Goal: Task Accomplishment & Management: Complete application form

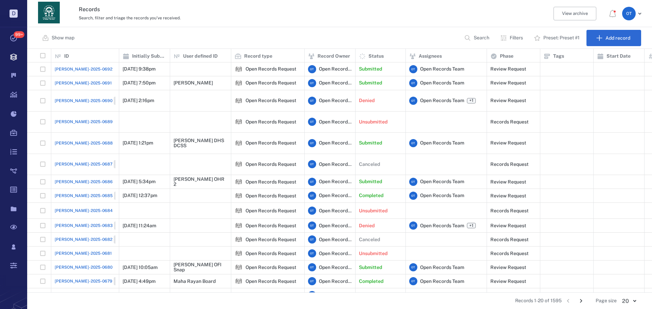
drag, startPoint x: 346, startPoint y: 35, endPoint x: 305, endPoint y: 44, distance: 41.4
click at [346, 35] on div "Show map Search Filters Preset: Preset #1 Add record" at bounding box center [339, 38] width 624 height 22
click at [83, 70] on span "[PERSON_NAME]-2025-0692" at bounding box center [84, 69] width 58 height 6
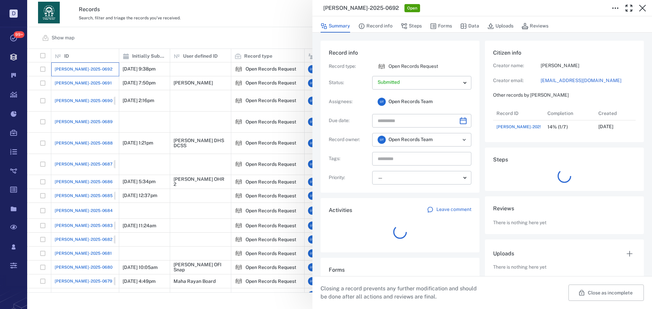
scroll to position [27, 135]
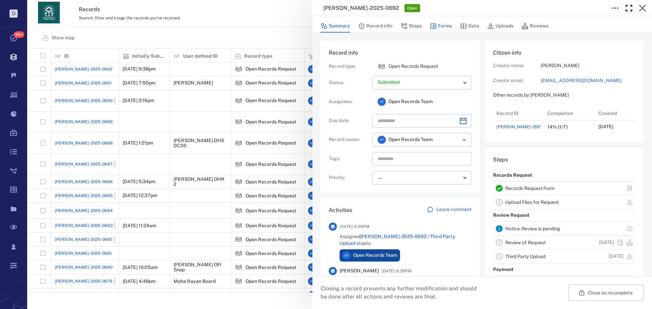
click at [447, 25] on button "Forms" at bounding box center [441, 26] width 22 height 13
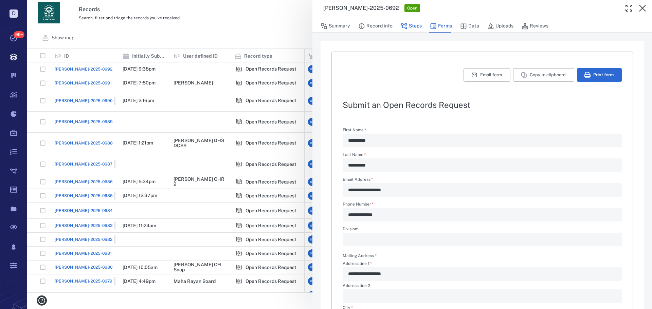
click at [405, 25] on icon "button" at bounding box center [403, 26] width 7 height 7
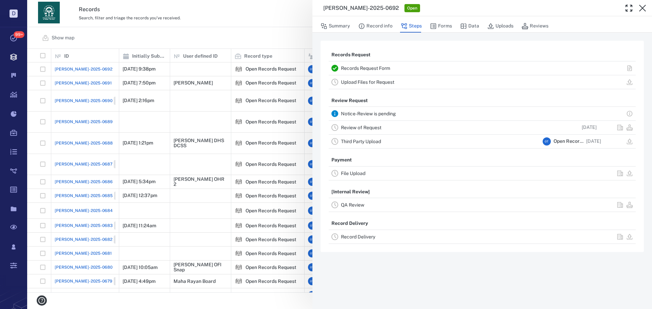
click at [374, 129] on link "Review of Request" at bounding box center [361, 127] width 40 height 5
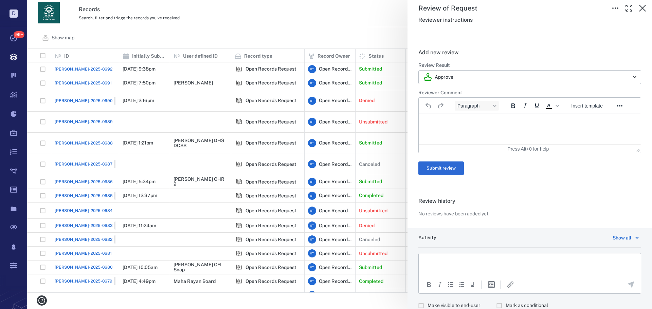
scroll to position [129, 0]
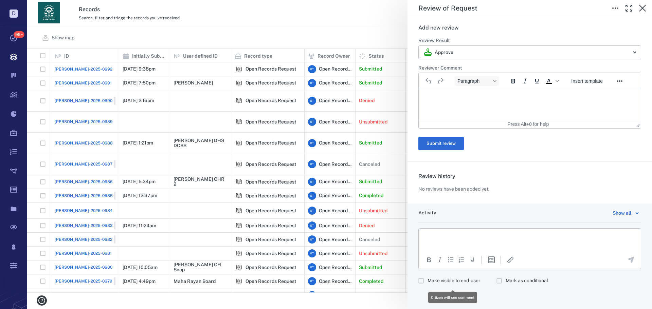
click at [448, 283] on span "Make visible to end-user" at bounding box center [453, 281] width 53 height 7
click at [458, 240] on html at bounding box center [529, 237] width 222 height 17
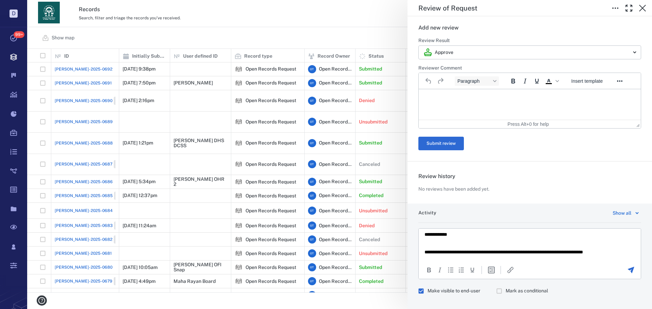
scroll to position [8, 0]
click at [621, 269] on div at bounding box center [630, 270] width 19 height 8
click at [621, 268] on div at bounding box center [630, 270] width 19 height 8
drag, startPoint x: 637, startPoint y: 277, endPoint x: 628, endPoint y: 272, distance: 9.6
click at [635, 276] on div "Activity Show all To open the popup, press Shift+Enter To open the popup, press…" at bounding box center [529, 262] width 244 height 116
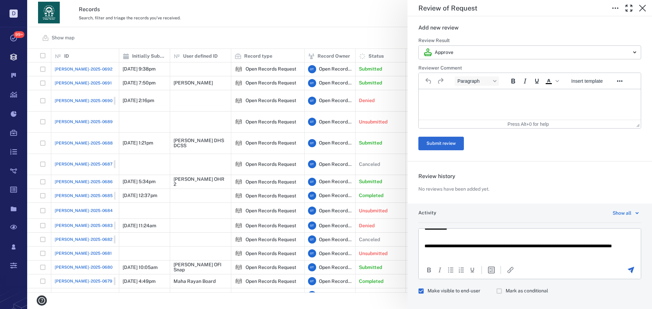
click at [628, 271] on icon "Send the comment" at bounding box center [630, 270] width 8 height 8
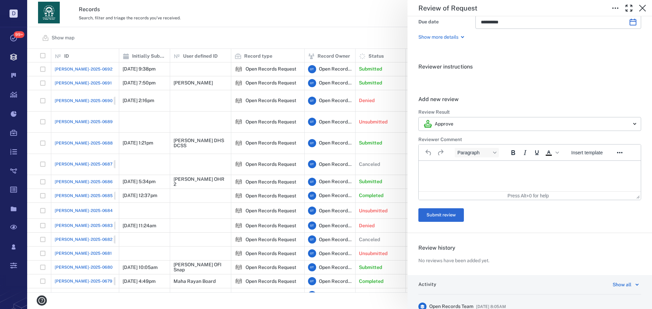
scroll to position [0, 0]
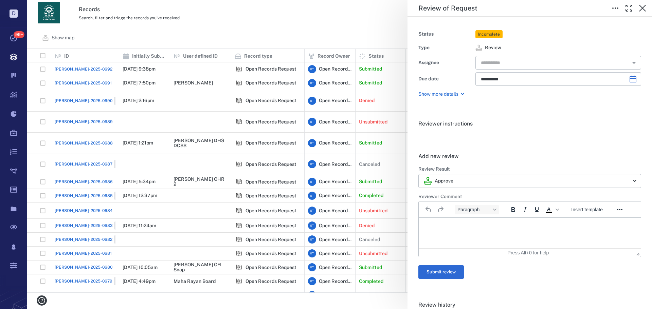
click at [639, 17] on div "**********" at bounding box center [529, 63] width 244 height 92
click at [642, 13] on button "button" at bounding box center [642, 8] width 14 height 14
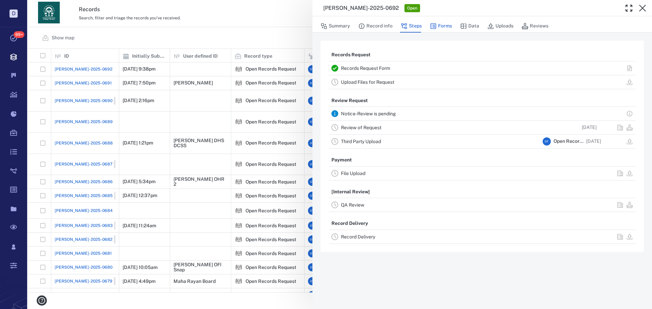
click at [442, 28] on button "Forms" at bounding box center [441, 26] width 22 height 13
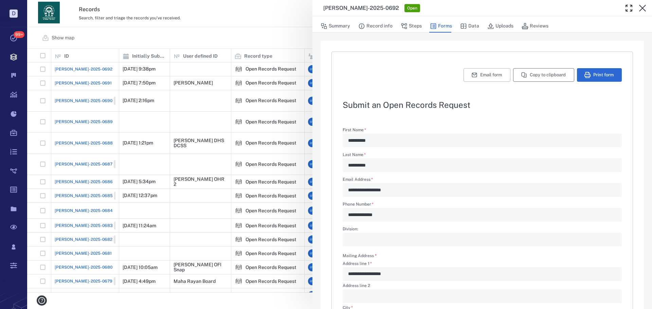
click at [526, 73] on button "Copy to clipboard" at bounding box center [543, 75] width 61 height 14
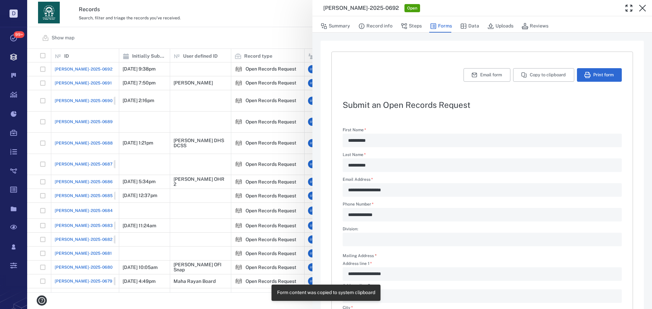
click at [288, 89] on div "**********" at bounding box center [339, 154] width 624 height 309
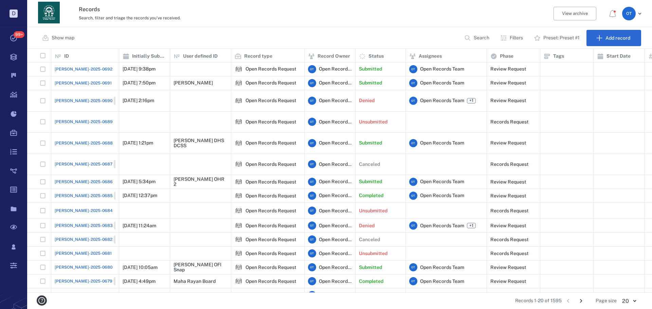
click at [70, 71] on span "[PERSON_NAME]-2025-0692" at bounding box center [84, 69] width 58 height 6
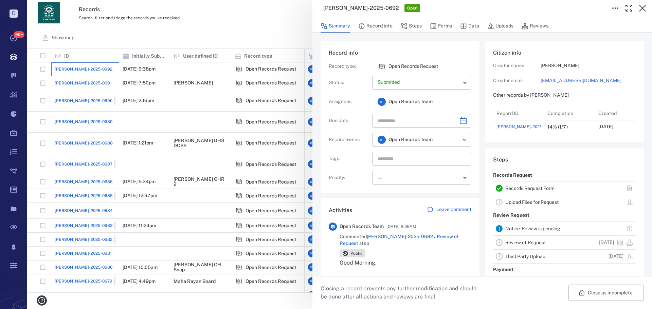
scroll to position [27, 135]
click at [371, 25] on button "Record info" at bounding box center [375, 26] width 34 height 13
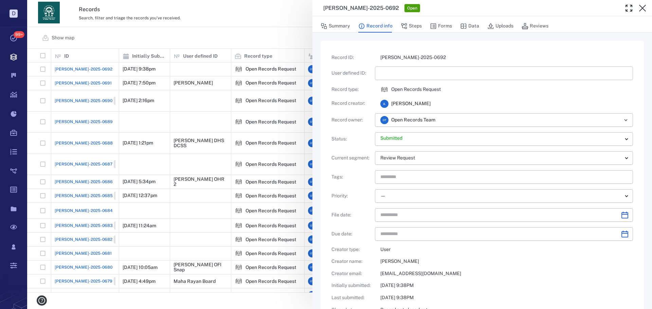
click at [396, 76] on input "text" at bounding box center [503, 74] width 247 height 14
click at [500, 96] on div "**********" at bounding box center [481, 199] width 301 height 290
type input "**********"
click at [285, 45] on div "**********" at bounding box center [339, 154] width 624 height 309
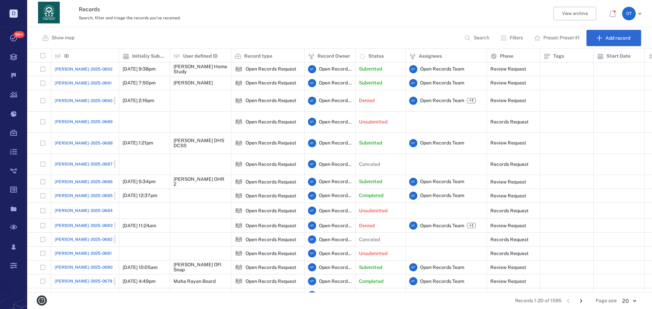
click at [72, 84] on span "[PERSON_NAME]-2025-0691" at bounding box center [83, 83] width 57 height 6
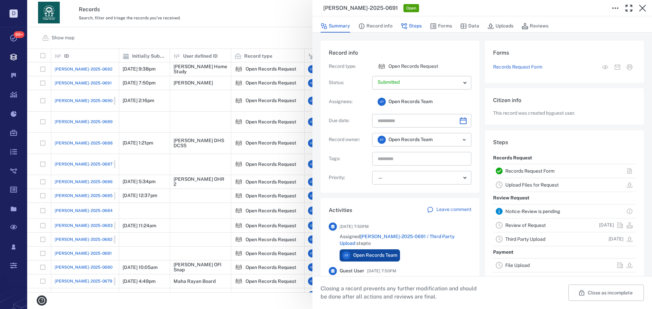
click at [408, 25] on button "Steps" at bounding box center [410, 26] width 21 height 13
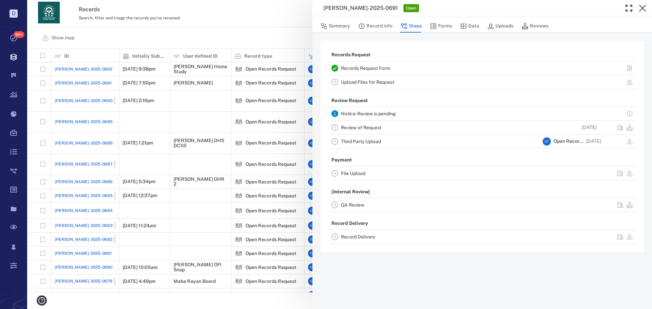
click at [372, 239] on link "Record Delivery" at bounding box center [358, 236] width 34 height 5
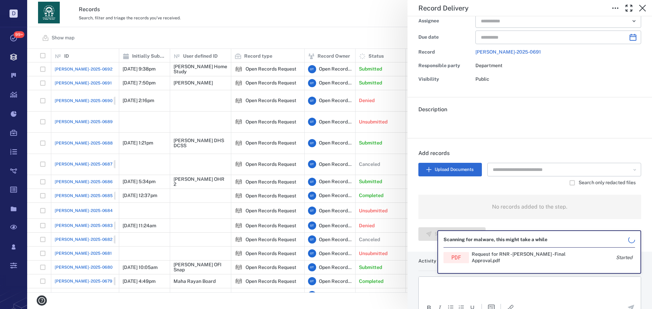
scroll to position [90, 0]
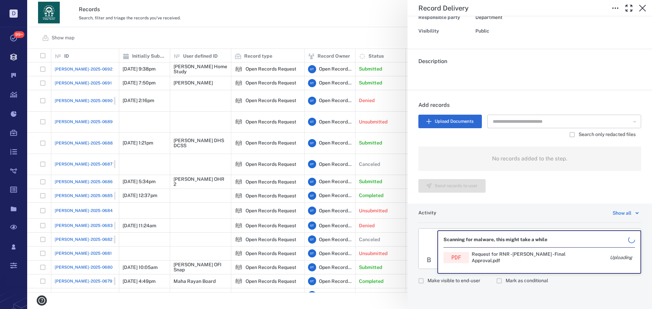
click at [435, 279] on span "Make visible to end-user" at bounding box center [453, 281] width 53 height 7
click at [434, 245] on html at bounding box center [529, 237] width 222 height 17
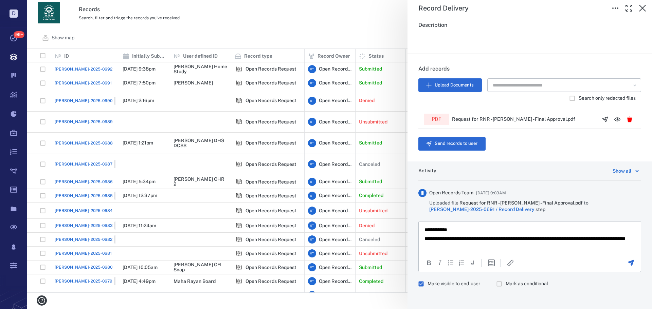
scroll to position [129, 0]
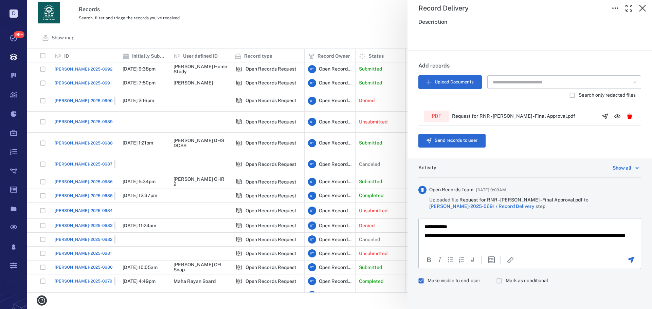
click at [627, 259] on icon "Send the comment" at bounding box center [630, 260] width 6 height 6
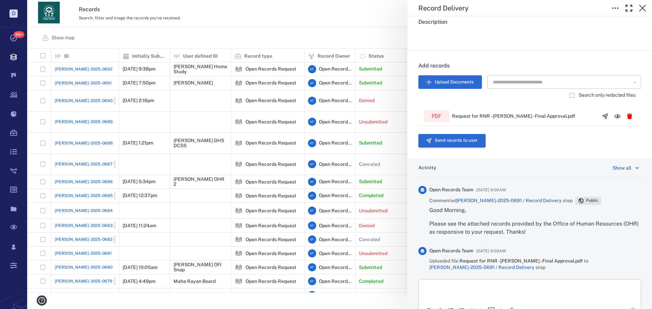
click at [456, 138] on button "Send records to user" at bounding box center [451, 141] width 67 height 14
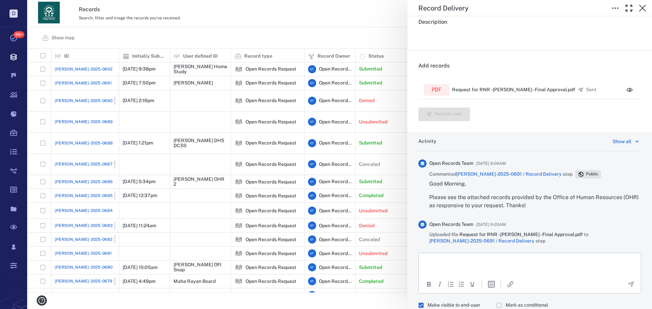
click at [270, 36] on div "Record Delivery Status Complete Type Record delivery Assignee ​ Due date ​ Reco…" at bounding box center [339, 154] width 624 height 309
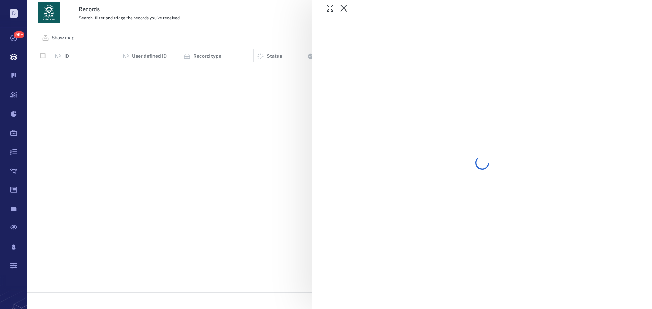
scroll to position [239, 620]
click at [241, 35] on div "ORR-2025-0691 Closed" at bounding box center [339, 154] width 624 height 309
click at [253, 40] on div "Show map Search Filters Preset: Preset #1 Add record" at bounding box center [339, 38] width 624 height 22
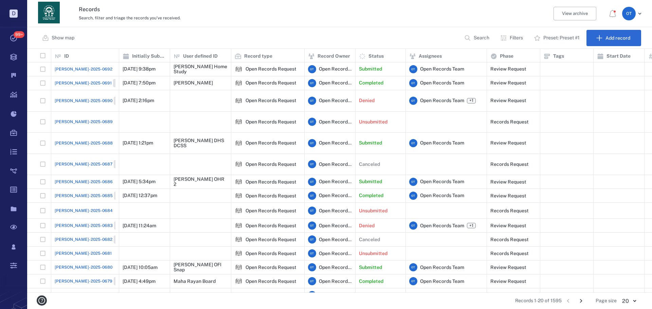
click at [482, 39] on p "Search" at bounding box center [481, 38] width 16 height 7
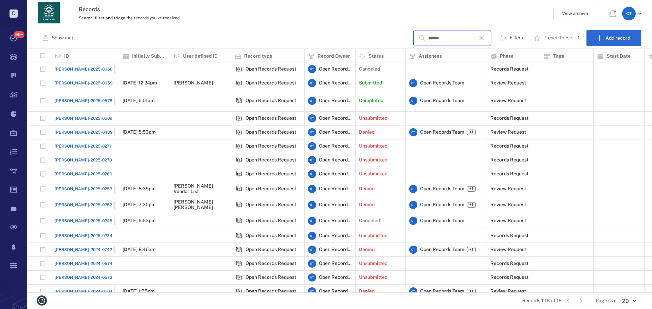
type input "******"
click at [69, 82] on span "[PERSON_NAME]-2025-0659" at bounding box center [84, 83] width 58 height 6
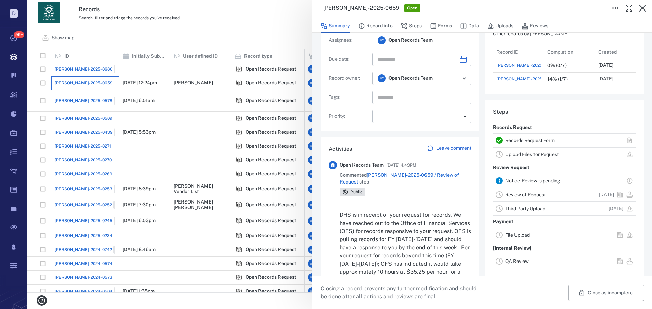
scroll to position [68, 0]
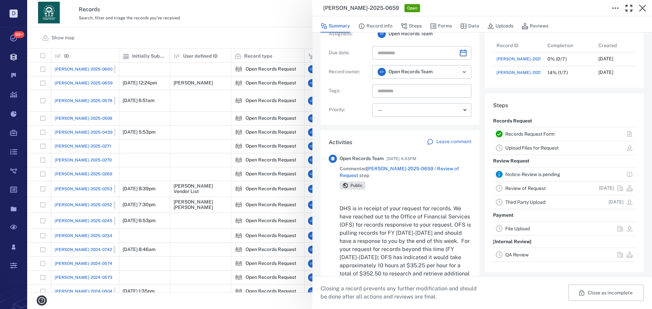
click at [423, 170] on span "[PERSON_NAME]-2025-0659 / Review of Request" at bounding box center [398, 172] width 119 height 12
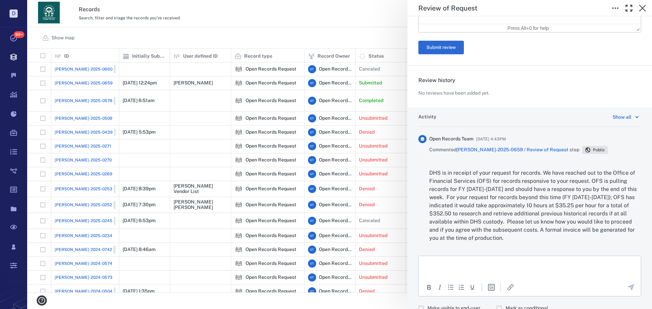
scroll to position [252, 0]
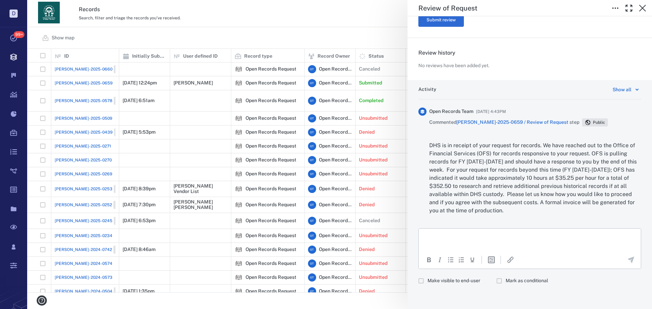
click at [441, 271] on div "To open the popup, press Shift+Enter To open the popup, press Shift+Enter Make …" at bounding box center [529, 257] width 223 height 59
drag, startPoint x: 441, startPoint y: 279, endPoint x: 31, endPoint y: 16, distance: 486.4
click at [441, 279] on span "Make visible to end-user" at bounding box center [453, 281] width 53 height 7
click at [450, 243] on html at bounding box center [529, 237] width 222 height 17
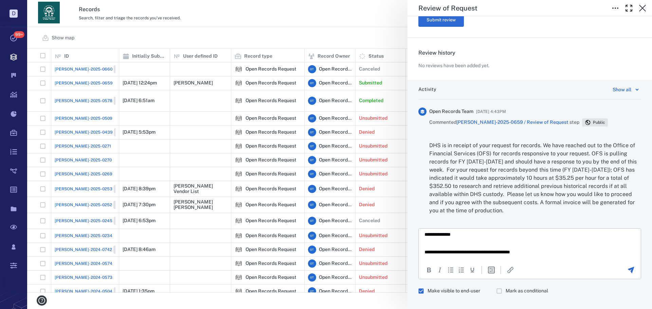
click at [518, 249] on p "**********" at bounding box center [524, 252] width 200 height 6
click at [516, 251] on p "**********" at bounding box center [524, 252] width 200 height 6
click at [546, 248] on body "**********" at bounding box center [529, 243] width 211 height 23
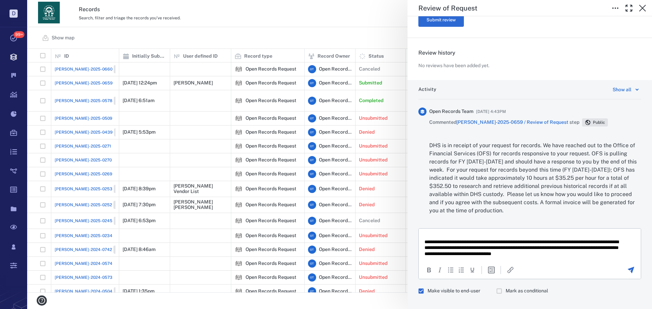
scroll to position [3, 0]
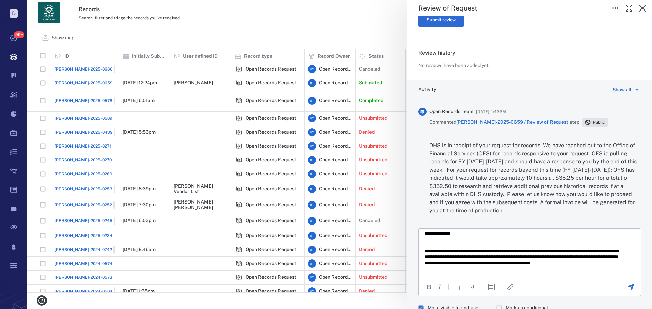
click at [626, 287] on icon "Send the comment" at bounding box center [630, 287] width 8 height 8
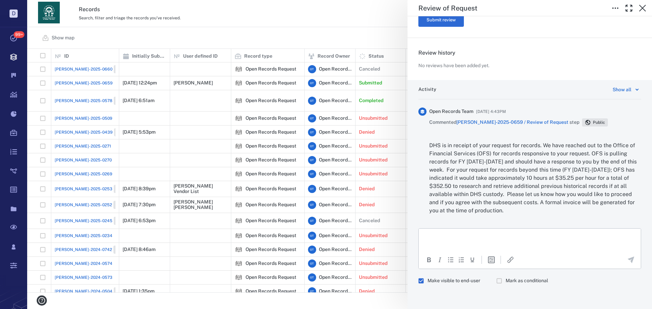
scroll to position [0, 0]
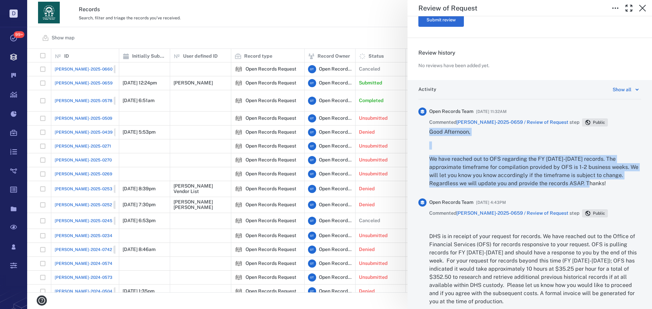
drag, startPoint x: 600, startPoint y: 185, endPoint x: 431, endPoint y: 133, distance: 176.7
click at [431, 133] on div "Good Afternoon, We have reached out to OFS regarding the FY 2020-2024 records. …" at bounding box center [535, 158] width 212 height 60
copy div "Good Afternoon, We have reached out to OFS regarding the FY 2020-2024 records. …"
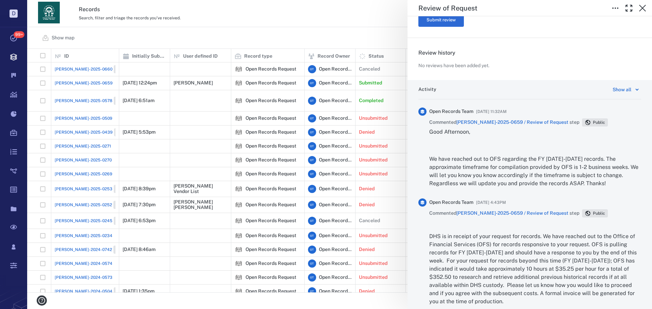
drag, startPoint x: 212, startPoint y: 38, endPoint x: 194, endPoint y: 39, distance: 18.7
click at [212, 38] on div "**********" at bounding box center [339, 154] width 624 height 309
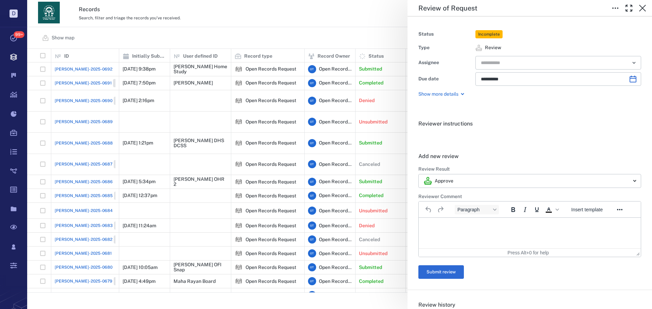
click at [283, 26] on div "**********" at bounding box center [339, 154] width 624 height 309
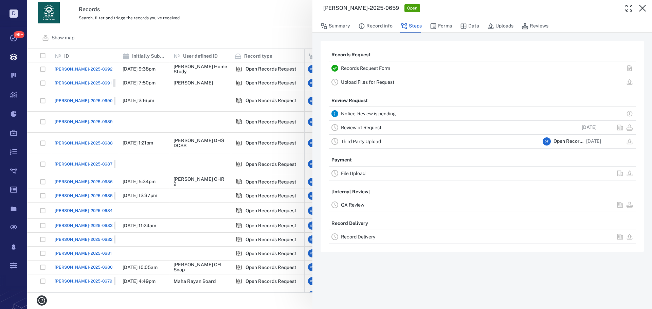
click at [293, 33] on div "[PERSON_NAME]-2025-0659 Open Summary Record info Steps Forms Data Uploads Revie…" at bounding box center [339, 154] width 624 height 309
